Goal: Navigation & Orientation: Find specific page/section

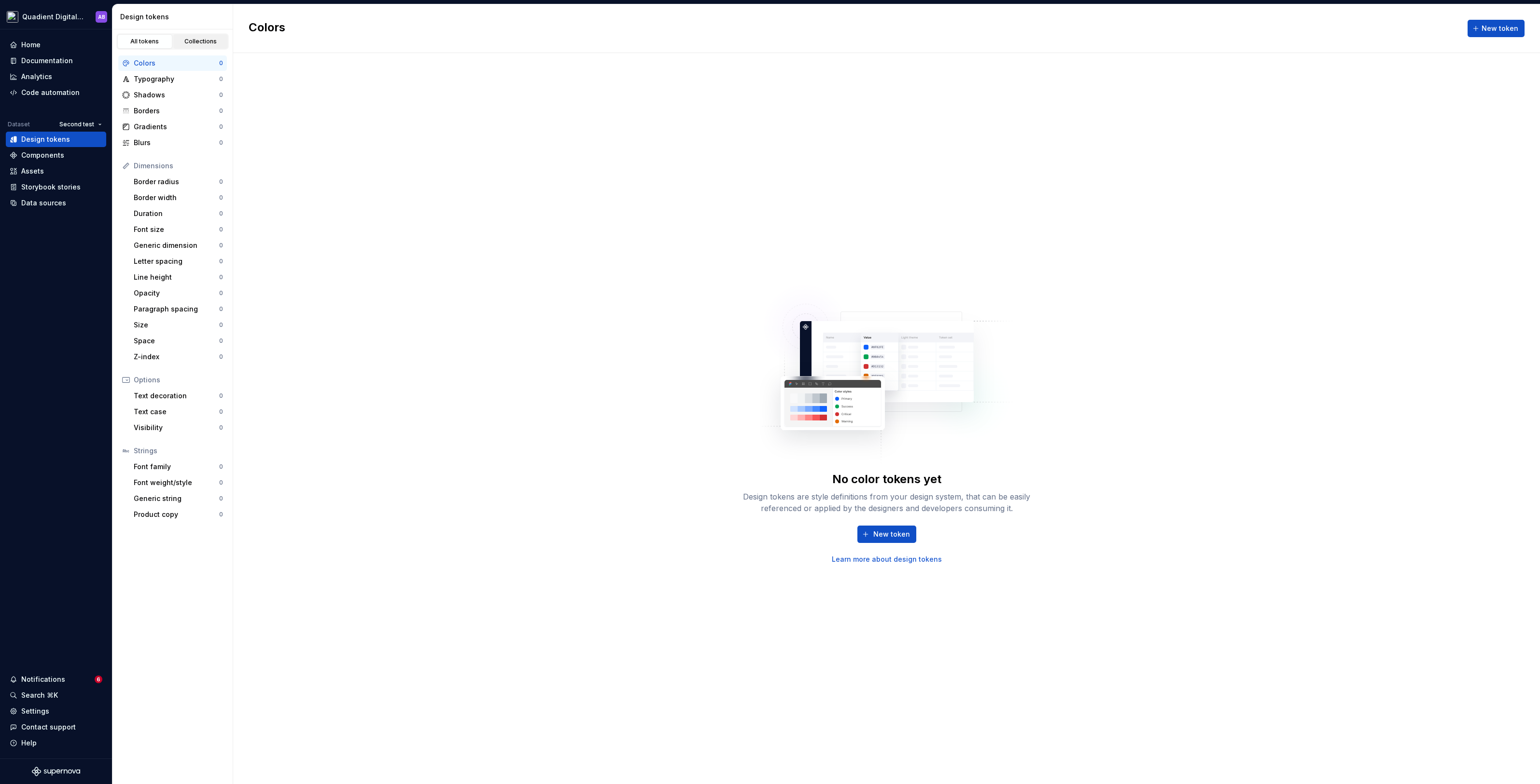
click at [192, 44] on div "Collections" at bounding box center [201, 42] width 48 height 7
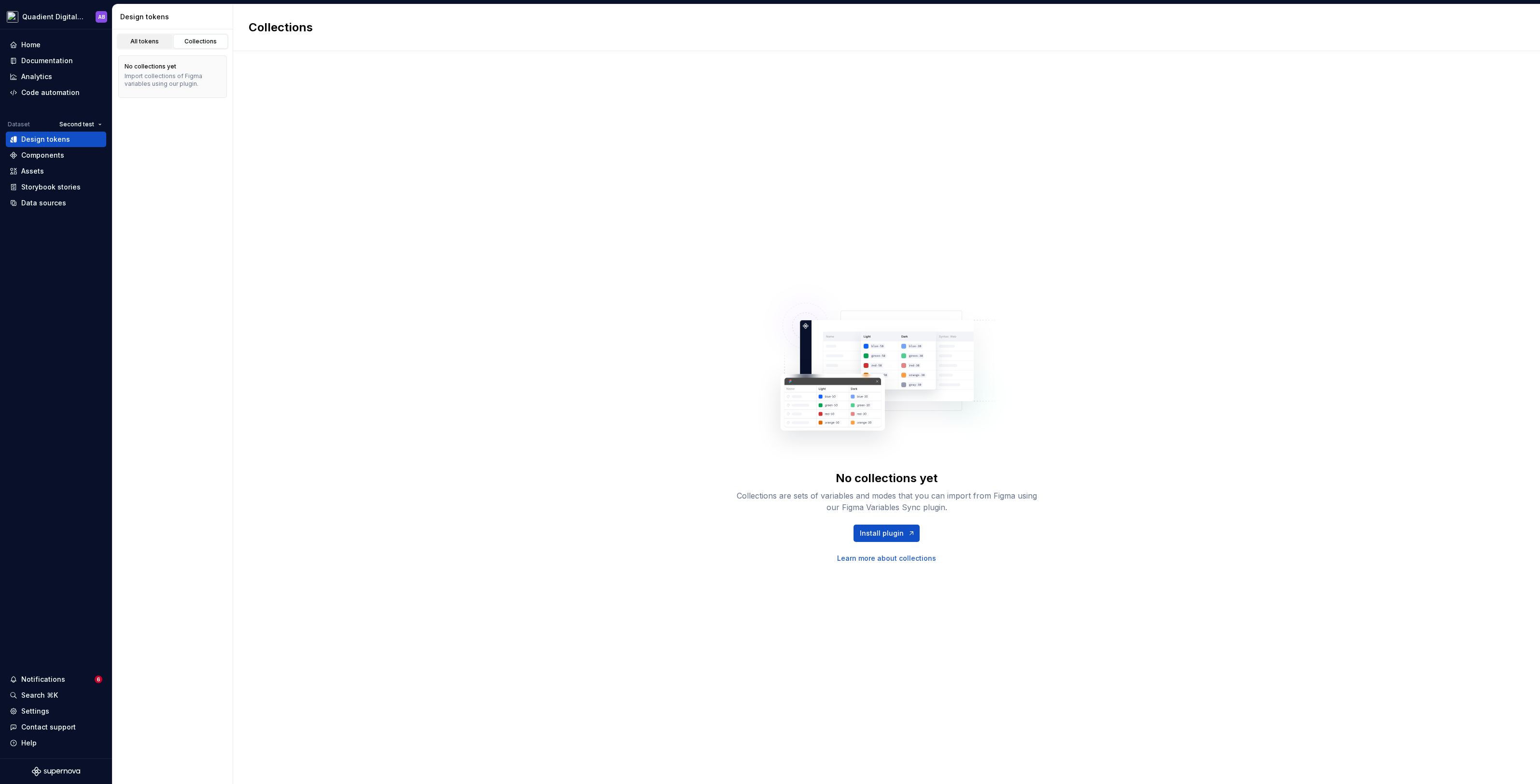
click at [159, 46] on link "All tokens" at bounding box center [144, 42] width 55 height 15
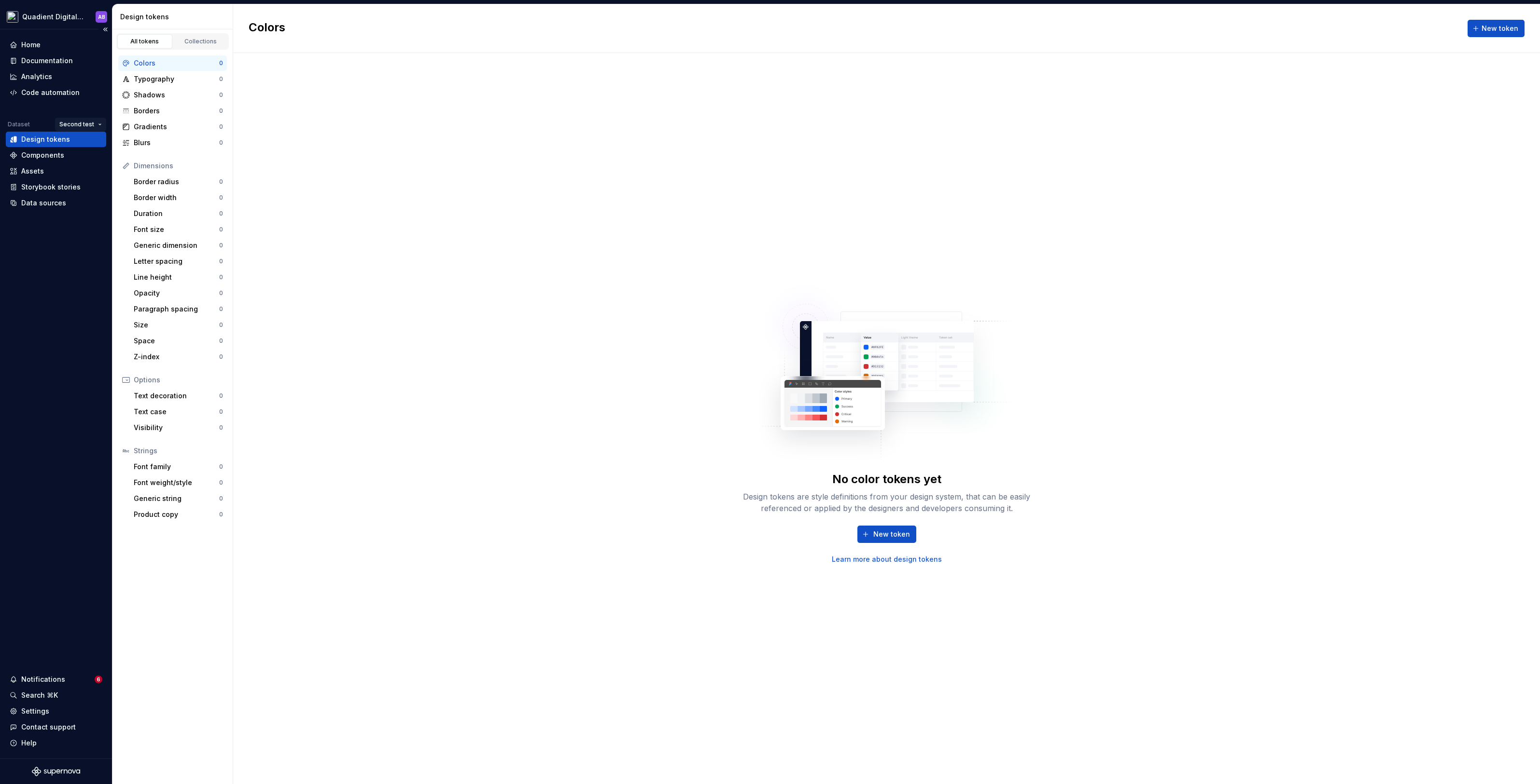
click at [89, 122] on html "Quadient Digital Design System AB Home Documentation Analytics Code automation …" at bounding box center [770, 392] width 1540 height 784
click at [97, 143] on div "Default" at bounding box center [107, 143] width 63 height 9
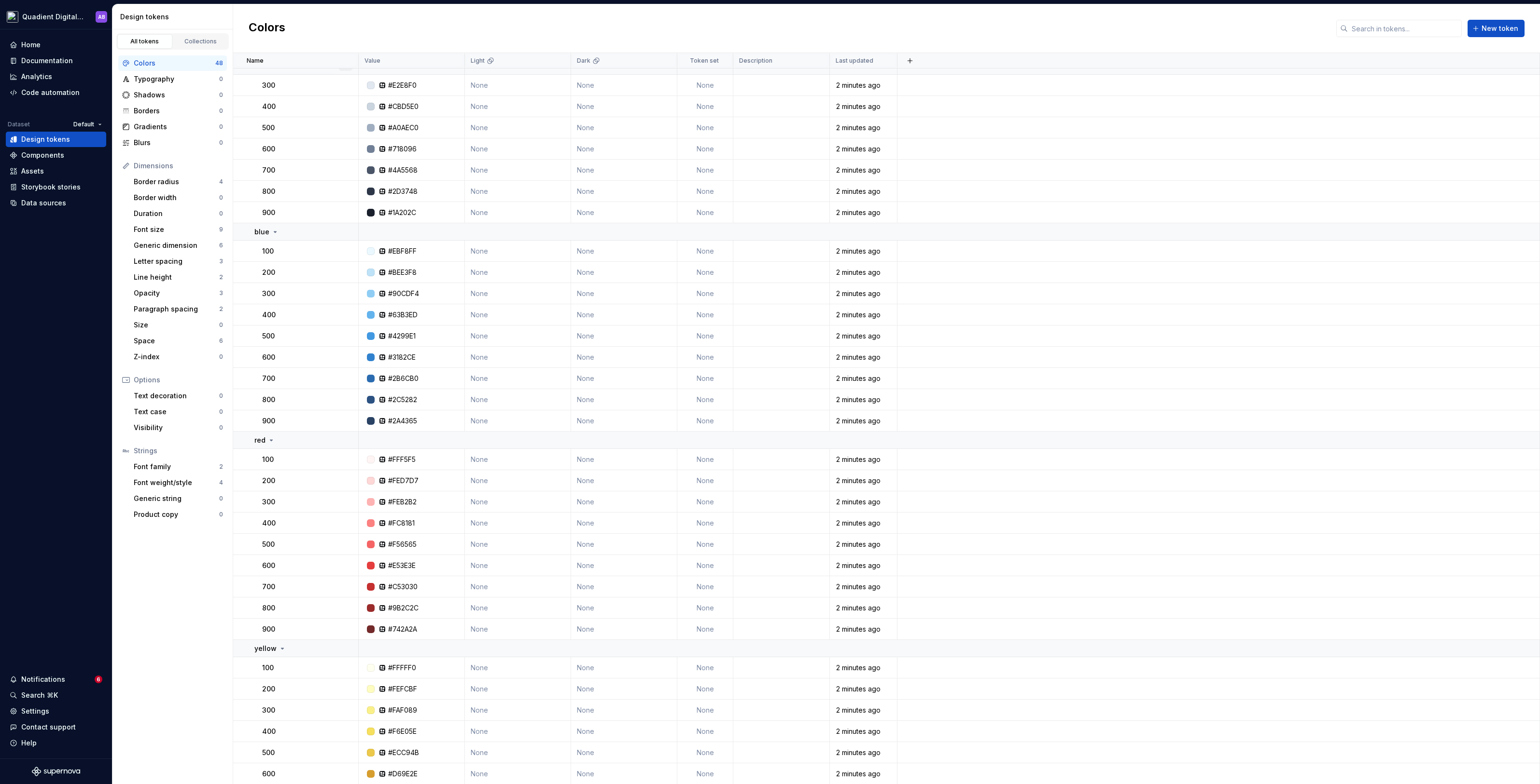
scroll to position [424, 0]
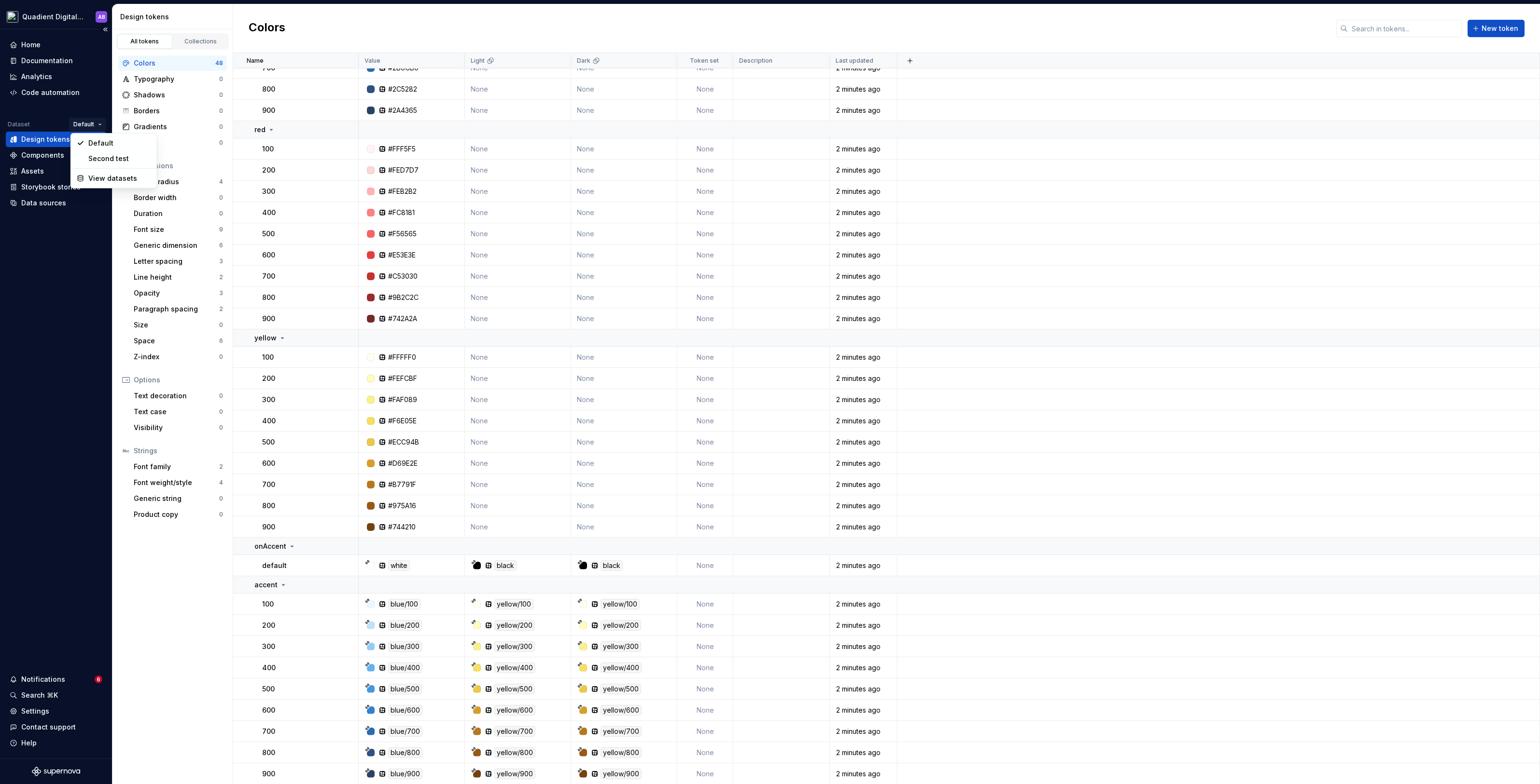
click at [96, 120] on html "Quadient Digital Design System AB Home Documentation Analytics Code automation …" at bounding box center [770, 392] width 1540 height 784
click at [427, 251] on html "Quadient Digital Design System AB Home Documentation Analytics Code automation …" at bounding box center [770, 392] width 1540 height 784
click at [91, 127] on html "Quadient Digital Design System AB Home Documentation Analytics Code automation …" at bounding box center [770, 392] width 1540 height 784
click at [103, 156] on div "Second test" at bounding box center [120, 158] width 63 height 9
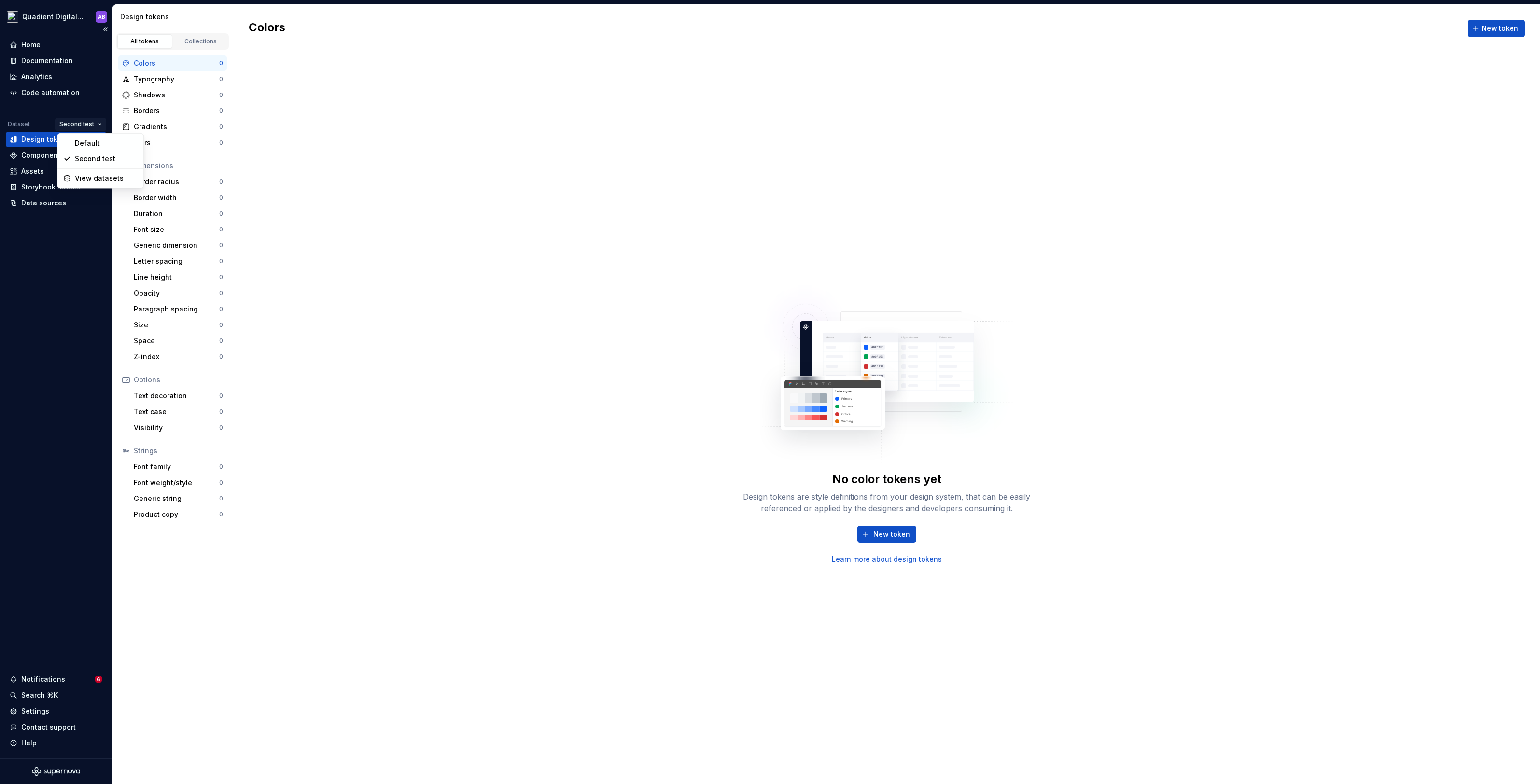
click at [91, 124] on html "Quadient Digital Design System AB Home Documentation Analytics Code automation …" at bounding box center [770, 392] width 1540 height 784
click at [92, 143] on div "Default" at bounding box center [107, 143] width 63 height 9
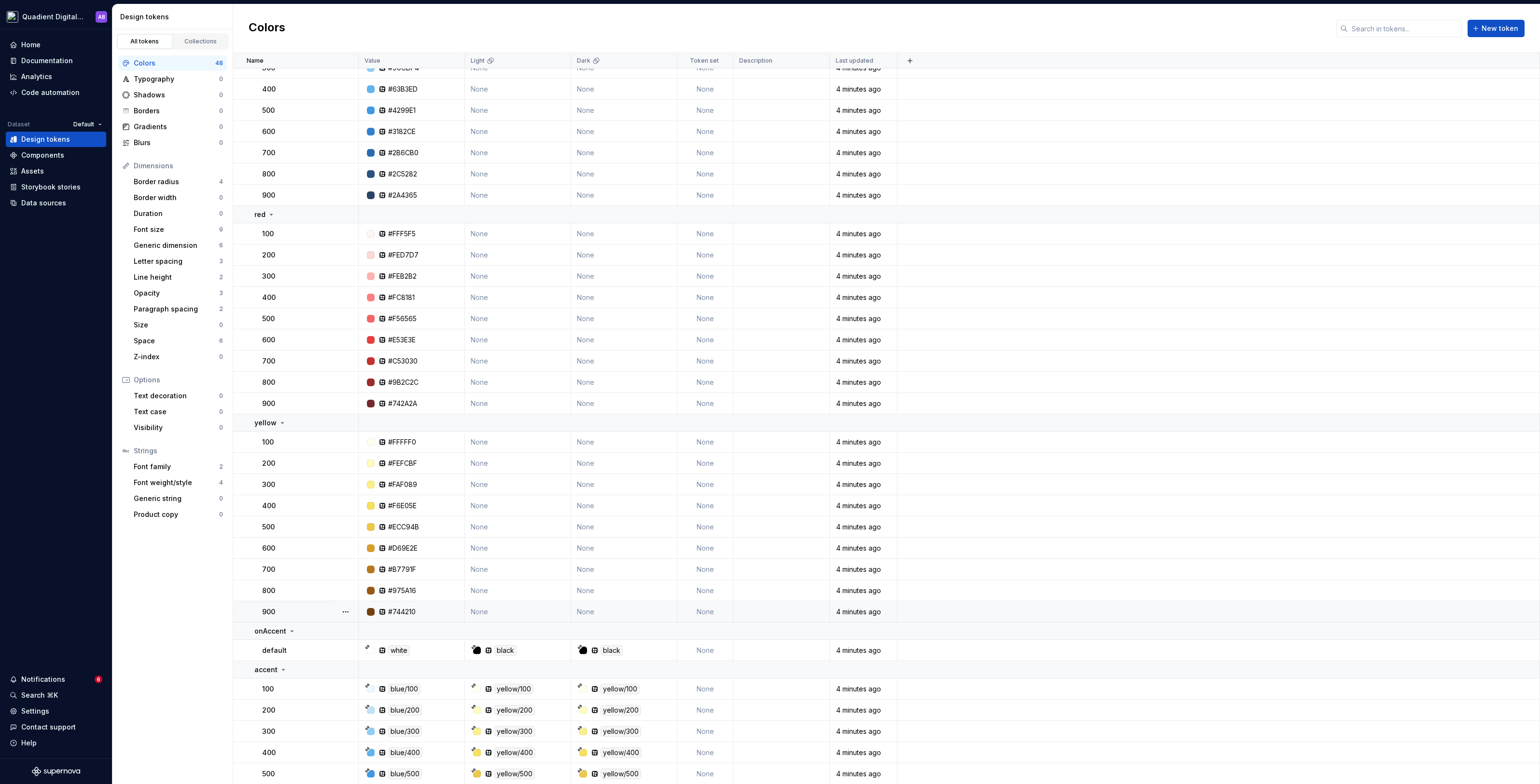
scroll to position [424, 0]
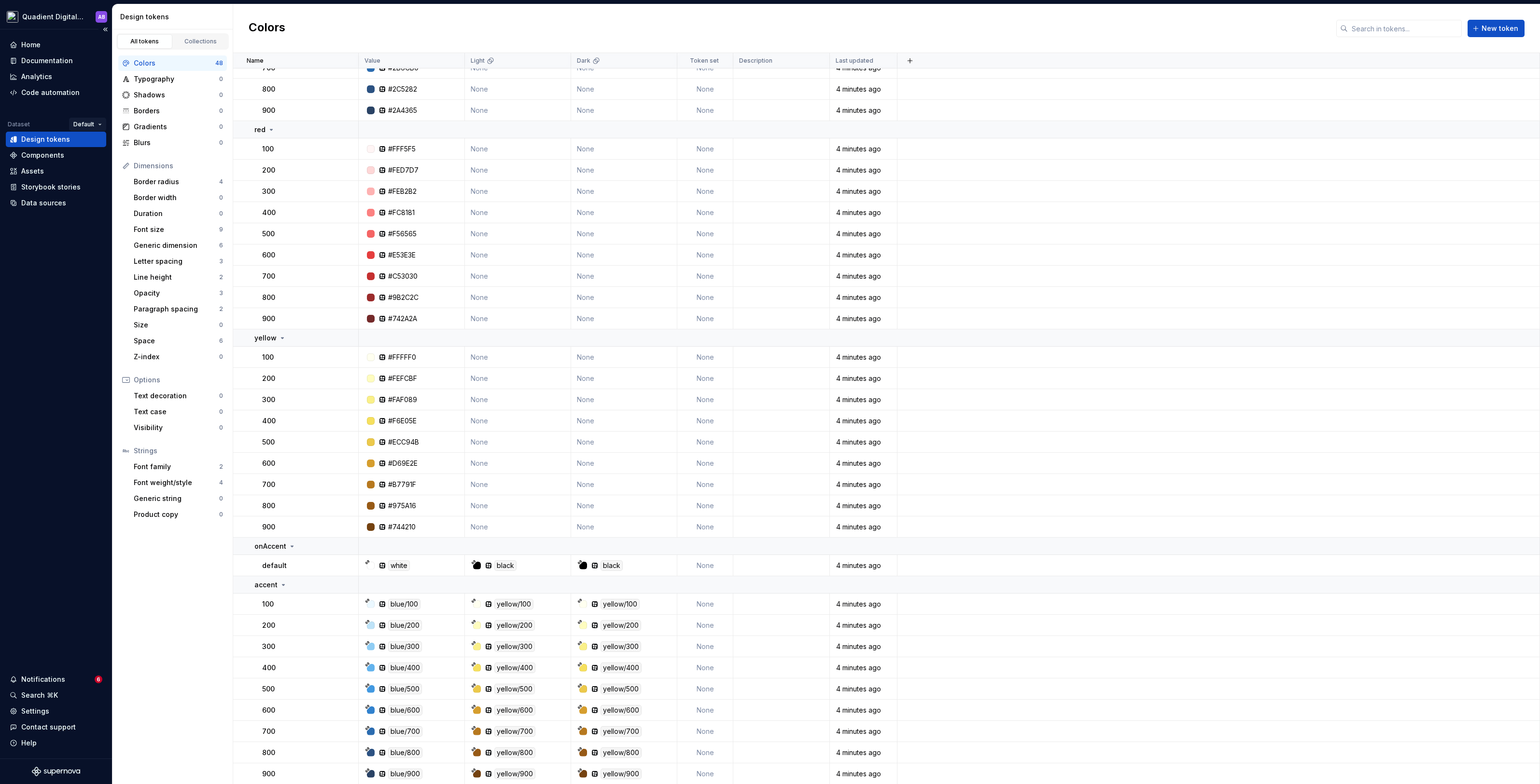
click at [90, 119] on html "Quadient Digital Design System AB Home Documentation Analytics Code automation …" at bounding box center [770, 392] width 1540 height 784
click at [105, 157] on div "Second test" at bounding box center [120, 158] width 63 height 9
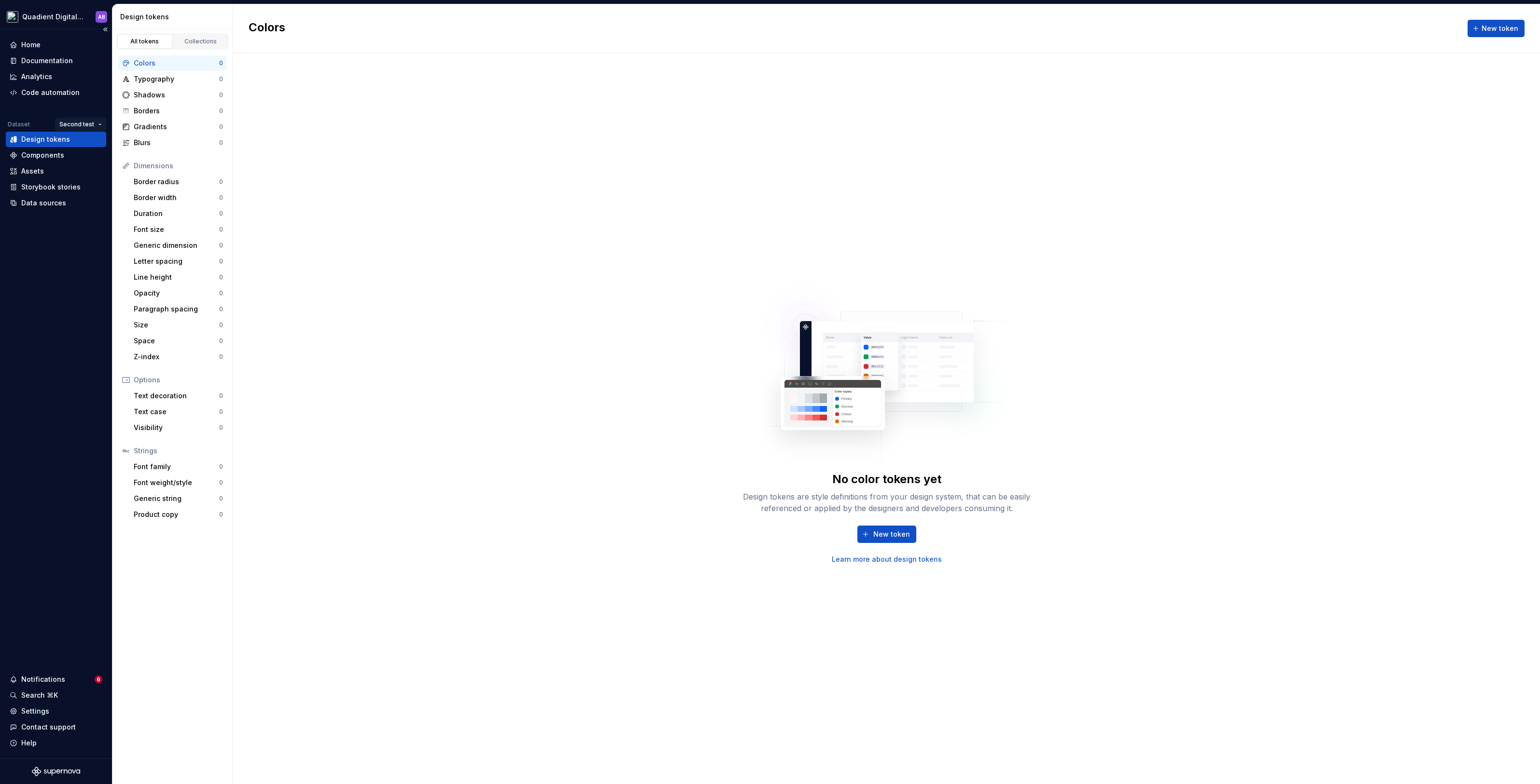
click at [84, 122] on html "Quadient Digital Design System AB Home Documentation Analytics Code automation …" at bounding box center [770, 392] width 1540 height 784
click at [97, 143] on div "Default" at bounding box center [107, 143] width 63 height 9
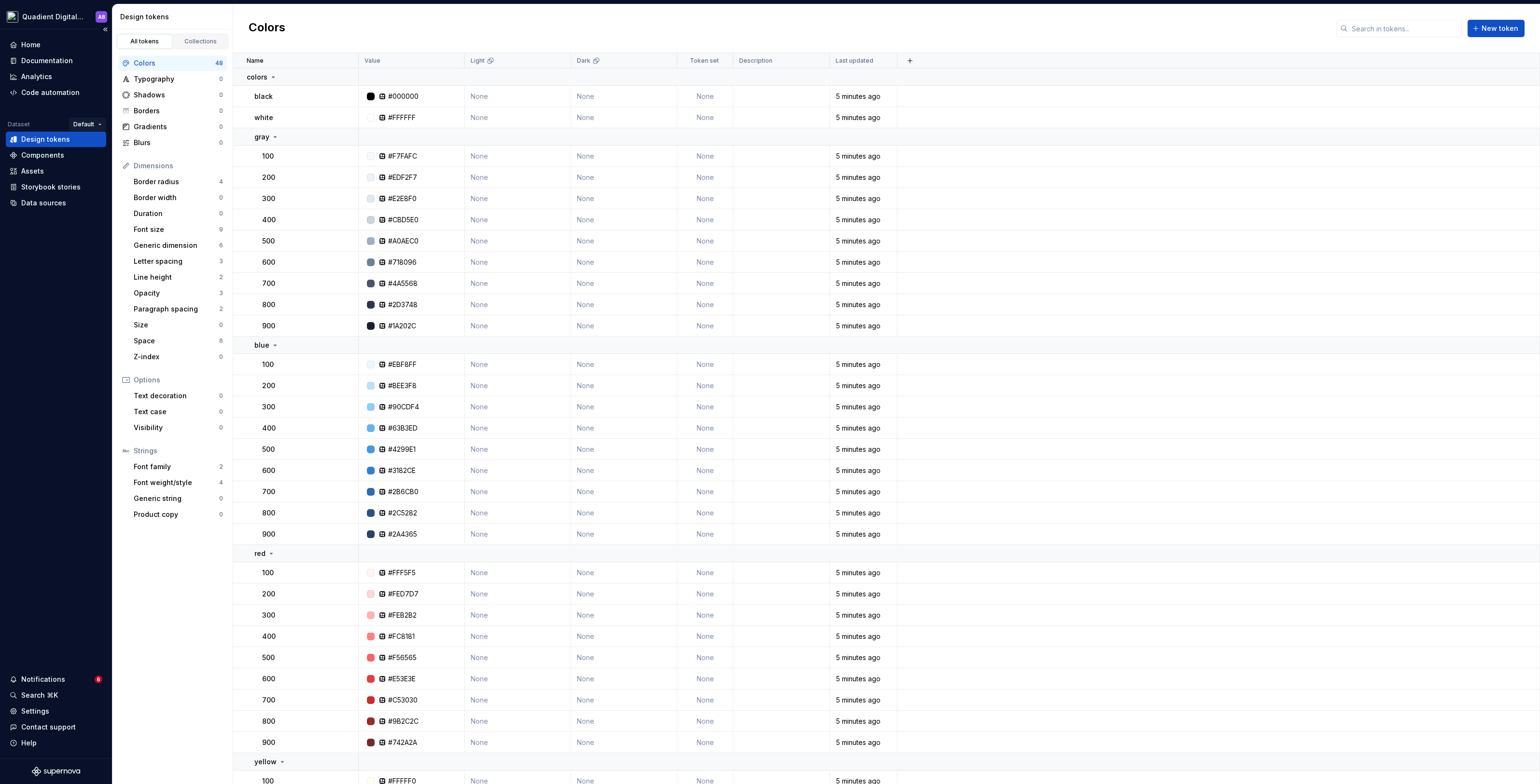
click at [98, 121] on html "Quadient Digital Design System AB Home Documentation Analytics Code automation …" at bounding box center [770, 392] width 1540 height 784
click at [107, 158] on div "Second test" at bounding box center [120, 158] width 63 height 9
